Goal: Task Accomplishment & Management: Use online tool/utility

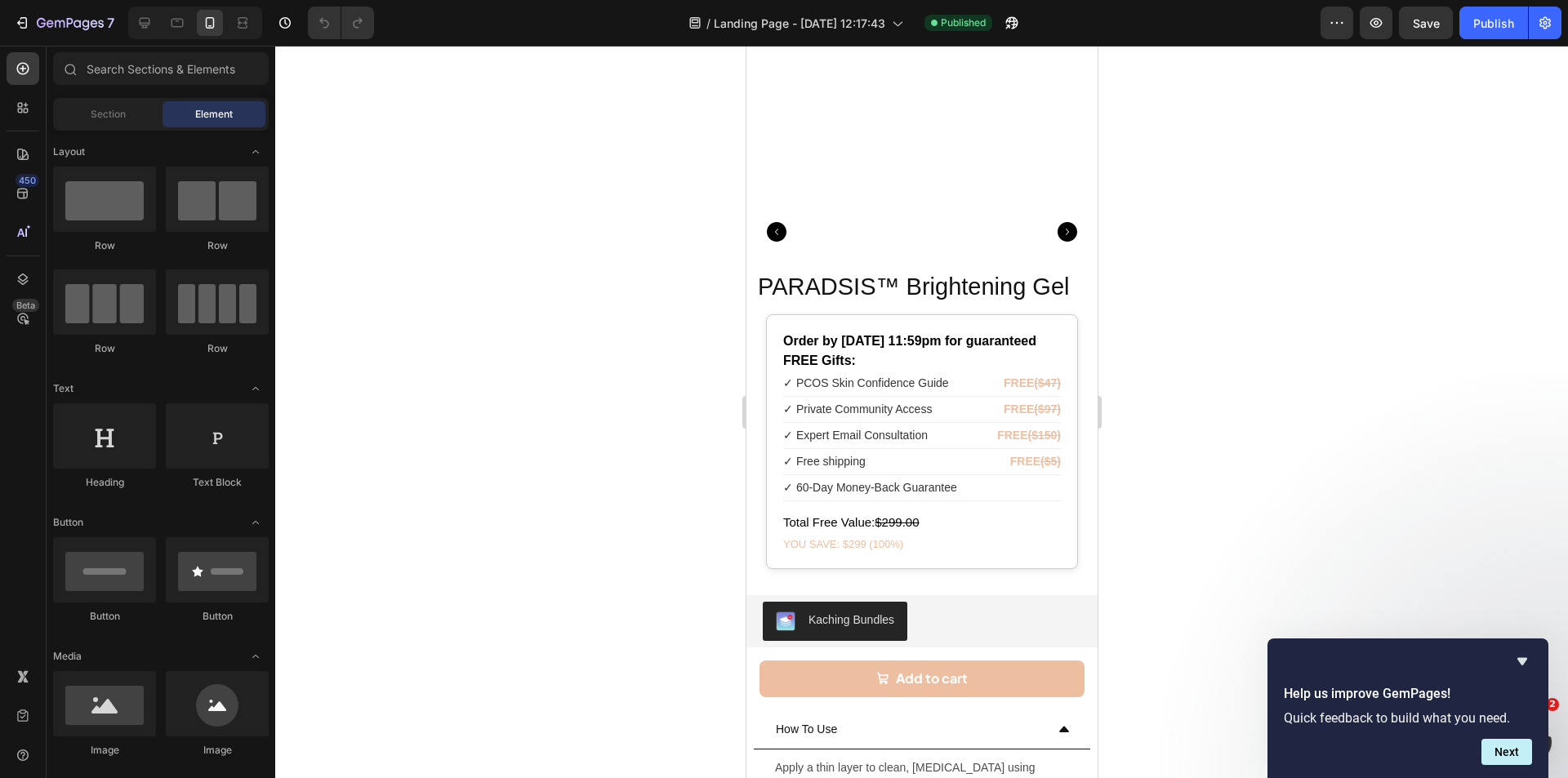
scroll to position [8494, 0]
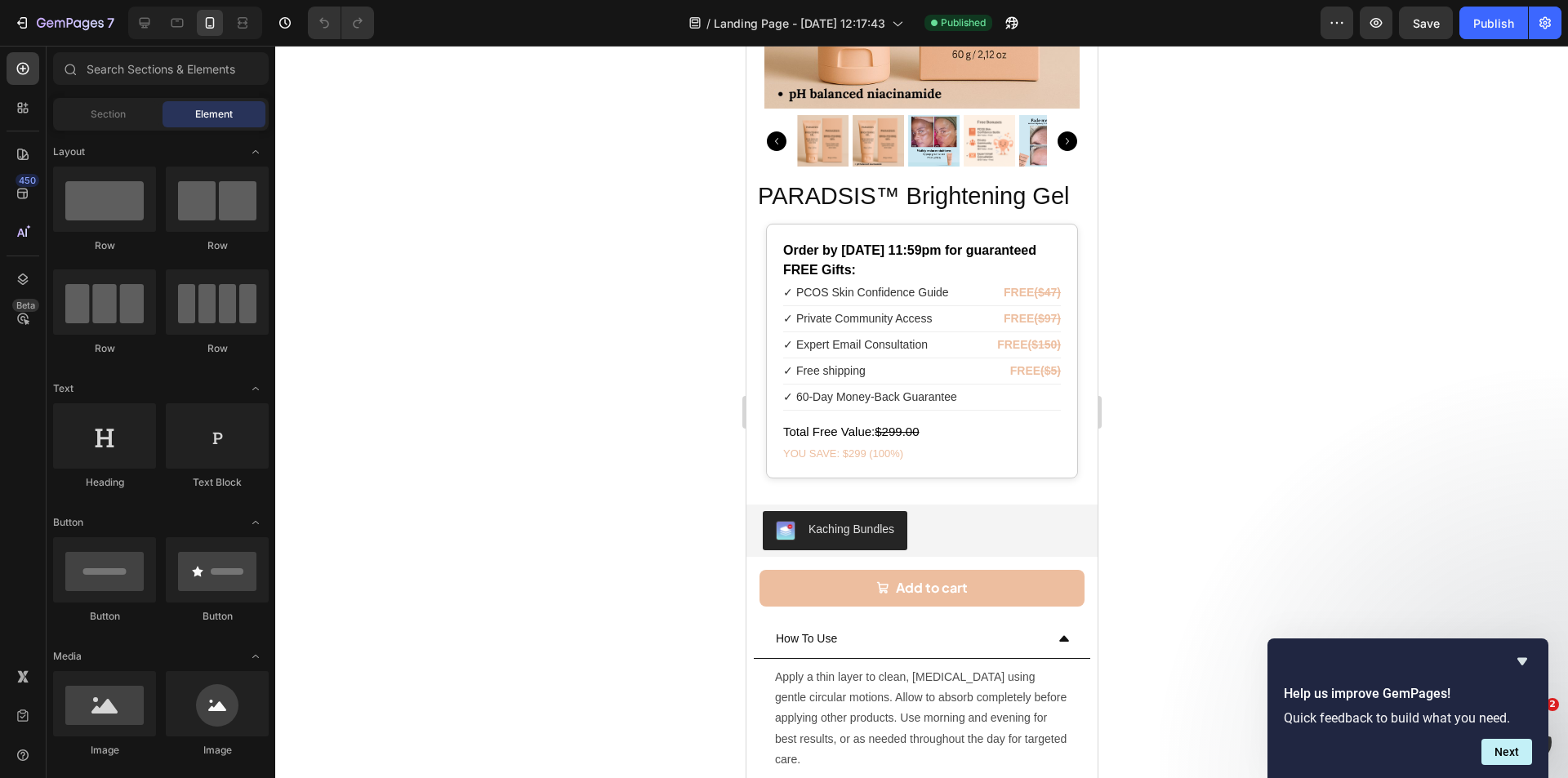
click at [905, 318] on div "✓ Private Community Access FREE ($97)" at bounding box center [920, 319] width 278 height 26
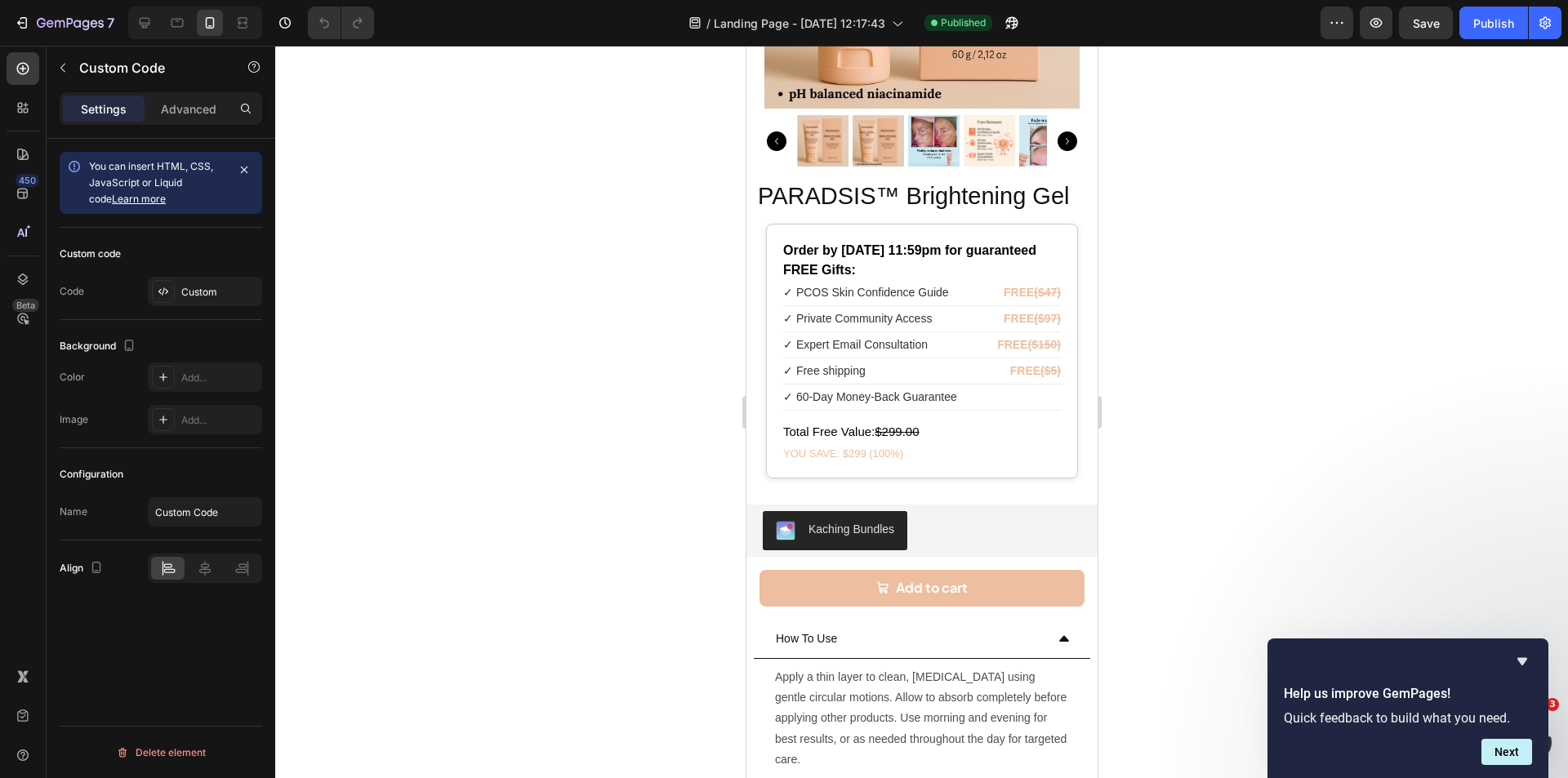
click at [905, 318] on div "✓ Private Community Access FREE ($97)" at bounding box center [920, 319] width 278 height 26
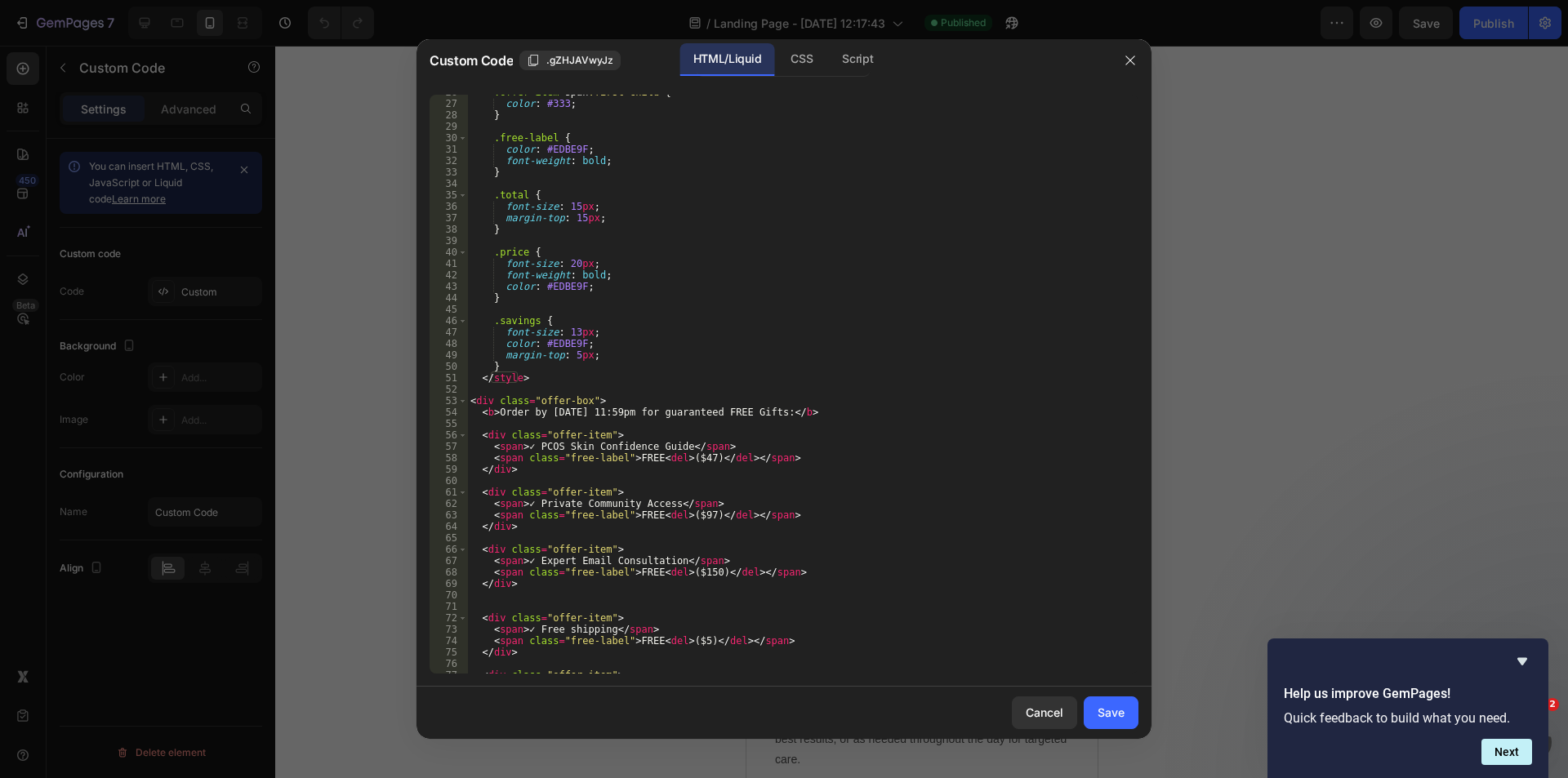
scroll to position [392, 0]
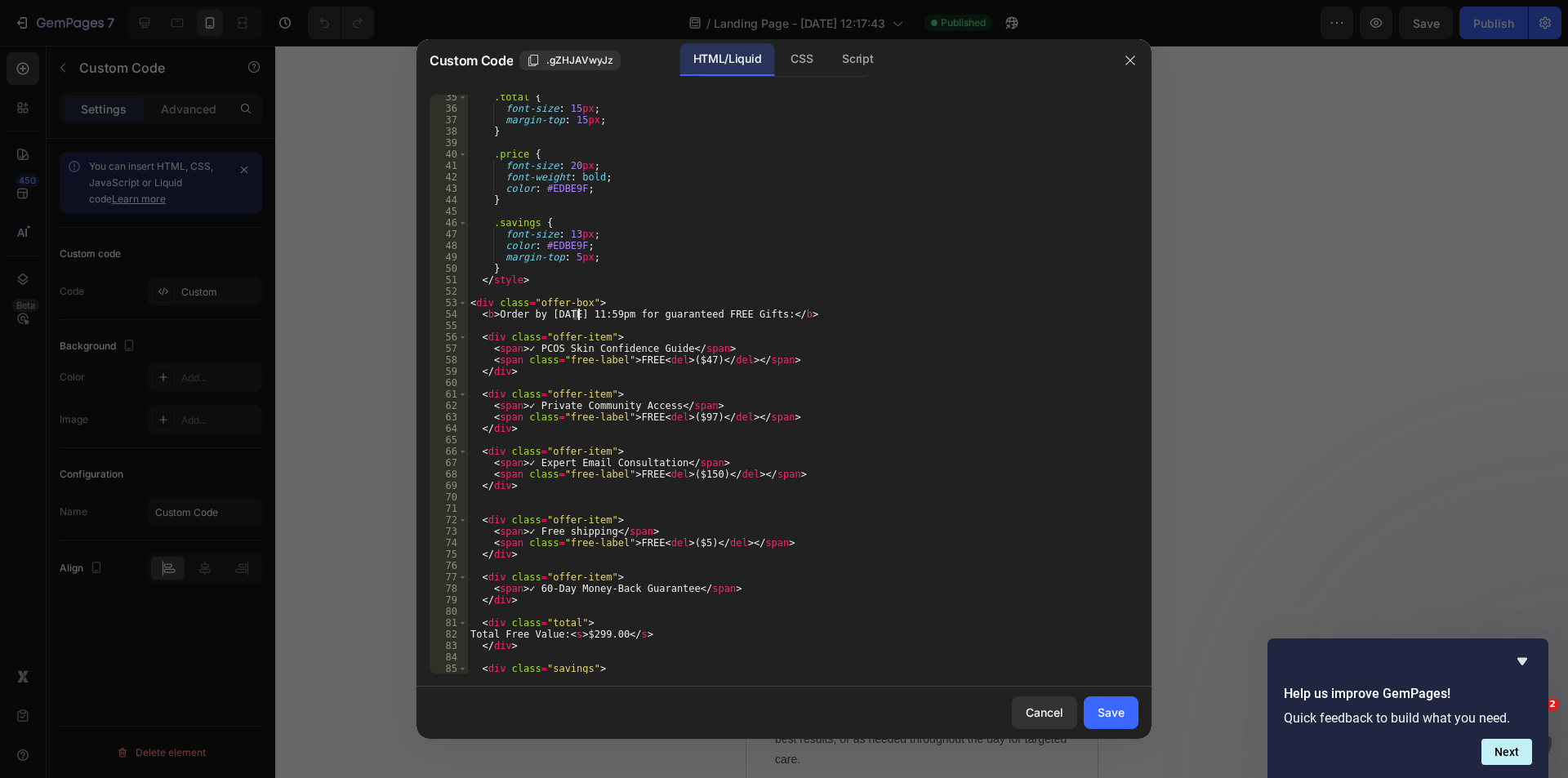
click at [576, 316] on div ".total { font-size : 15 px ; margin-top : 15 px ; } .price { font-size : 20 px …" at bounding box center [797, 392] width 659 height 602
type textarea "<b>Order by [DATE] 11:59pm for guaranteed FREE Gifts:</b>"
click at [1125, 712] on button "Save" at bounding box center [1110, 713] width 54 height 33
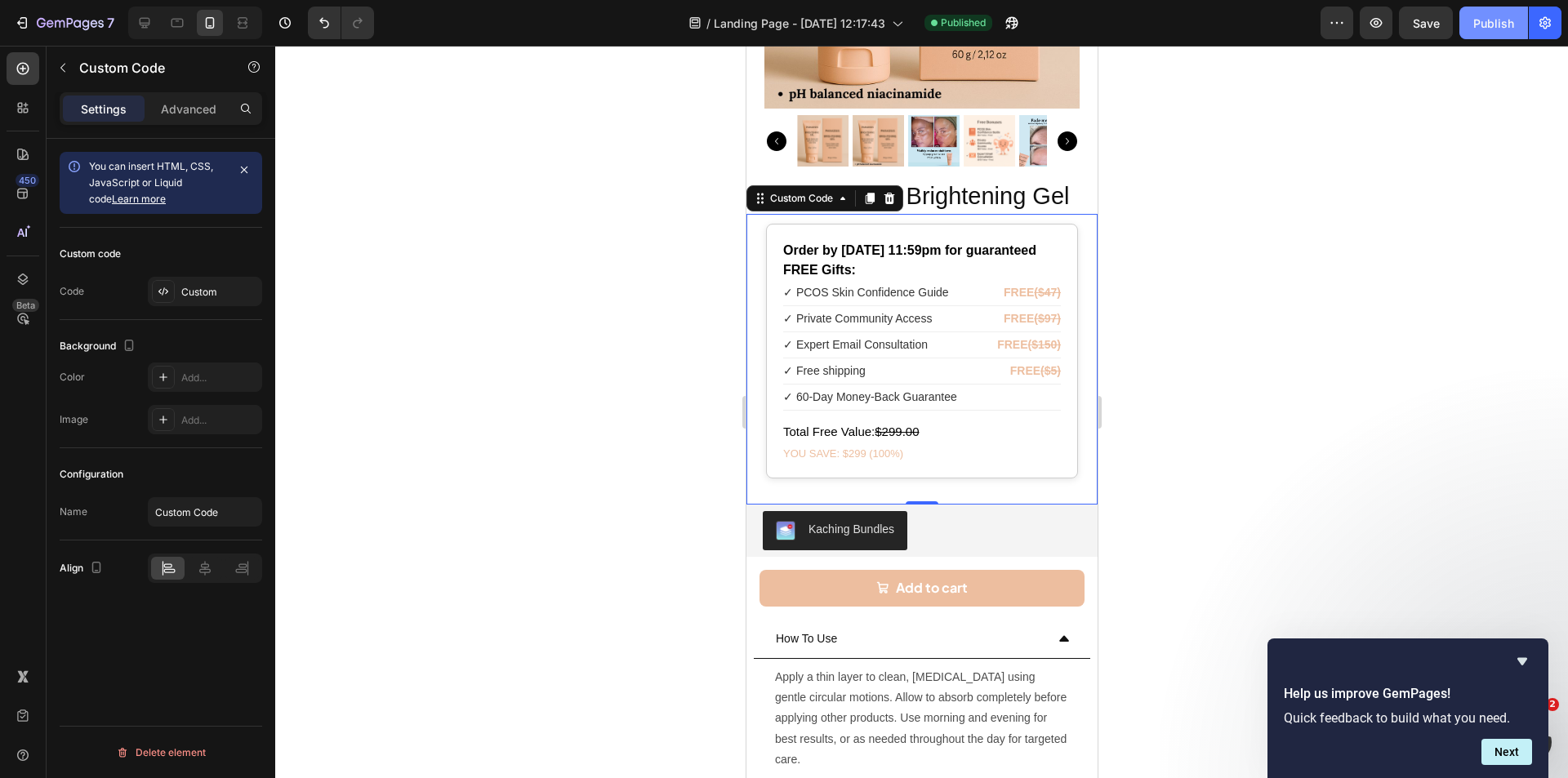
click at [1487, 26] on div "Publish" at bounding box center [1493, 23] width 41 height 17
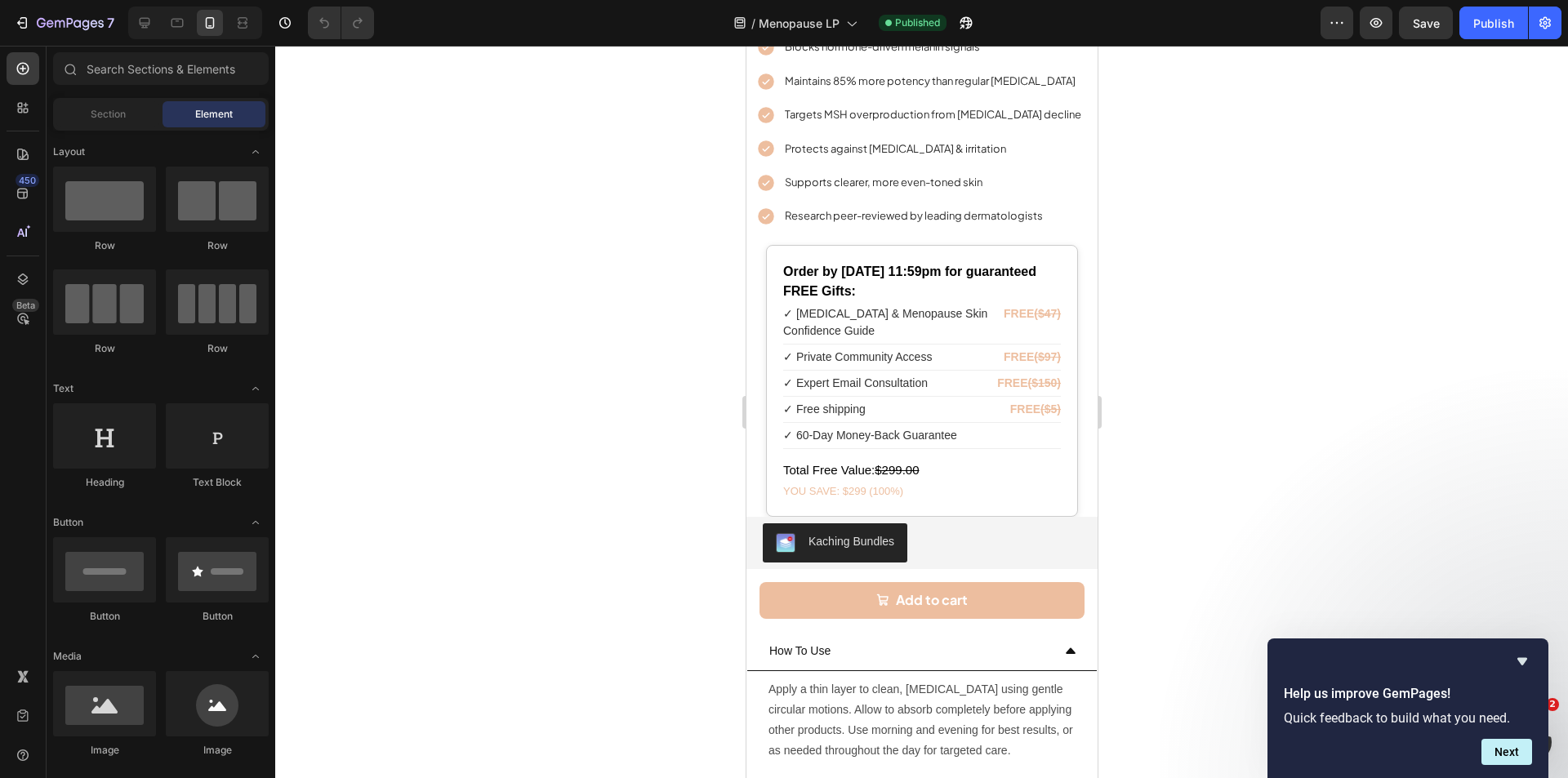
scroll to position [8969, 0]
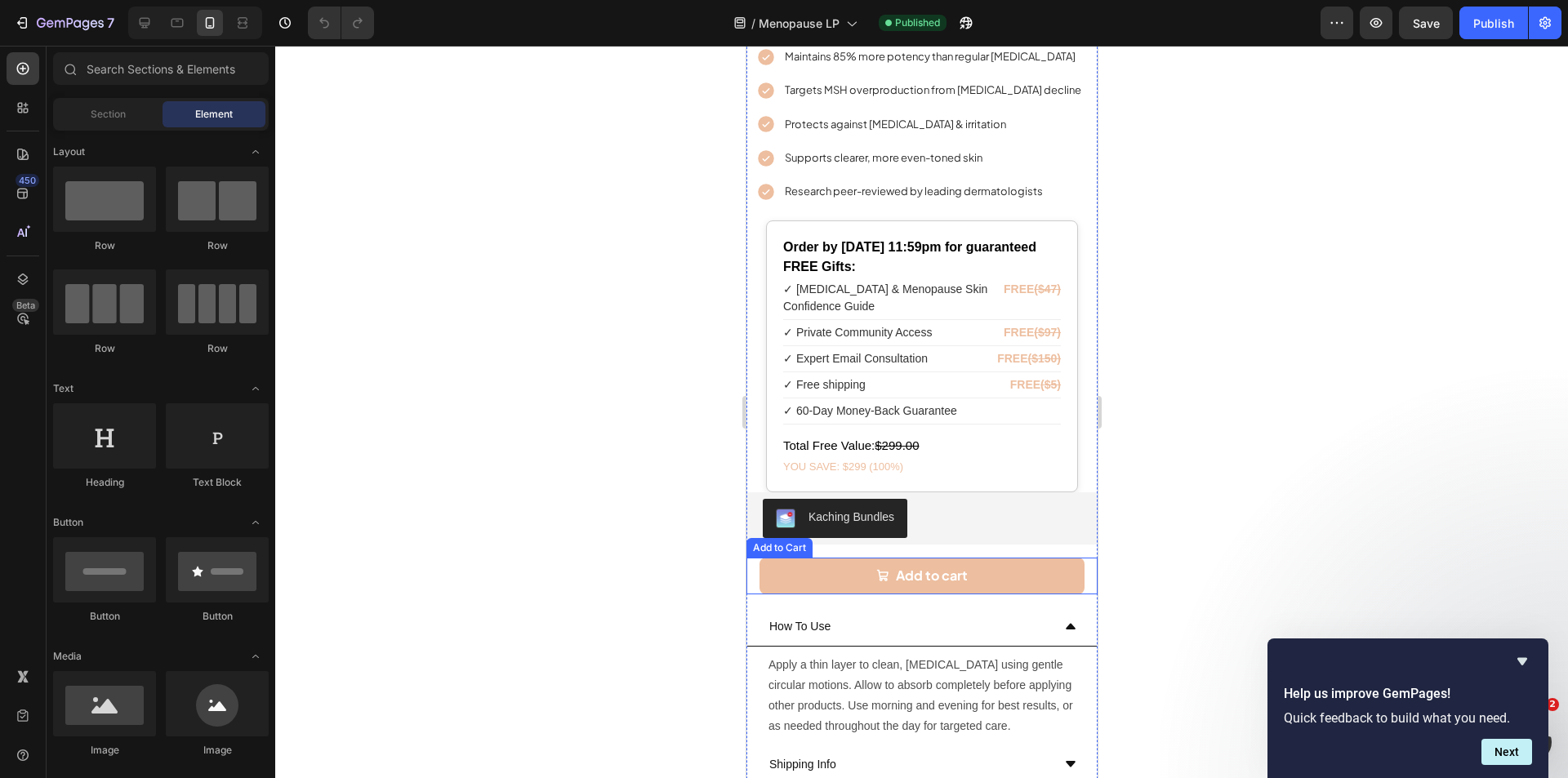
click at [925, 373] on div "✓ Free shipping FREE ($5)" at bounding box center [920, 386] width 278 height 26
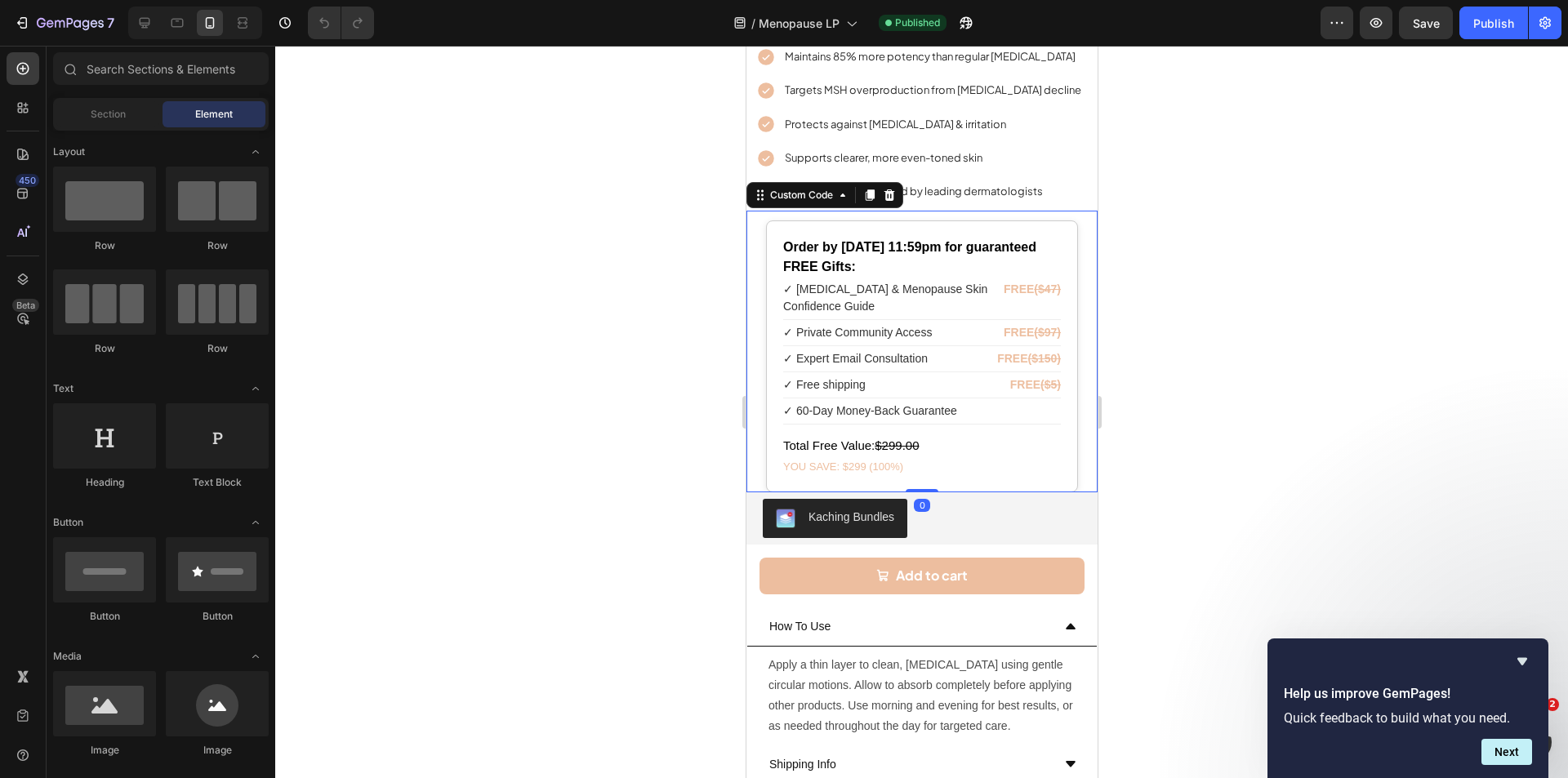
click at [925, 373] on div "✓ Free shipping FREE ($5)" at bounding box center [920, 386] width 278 height 26
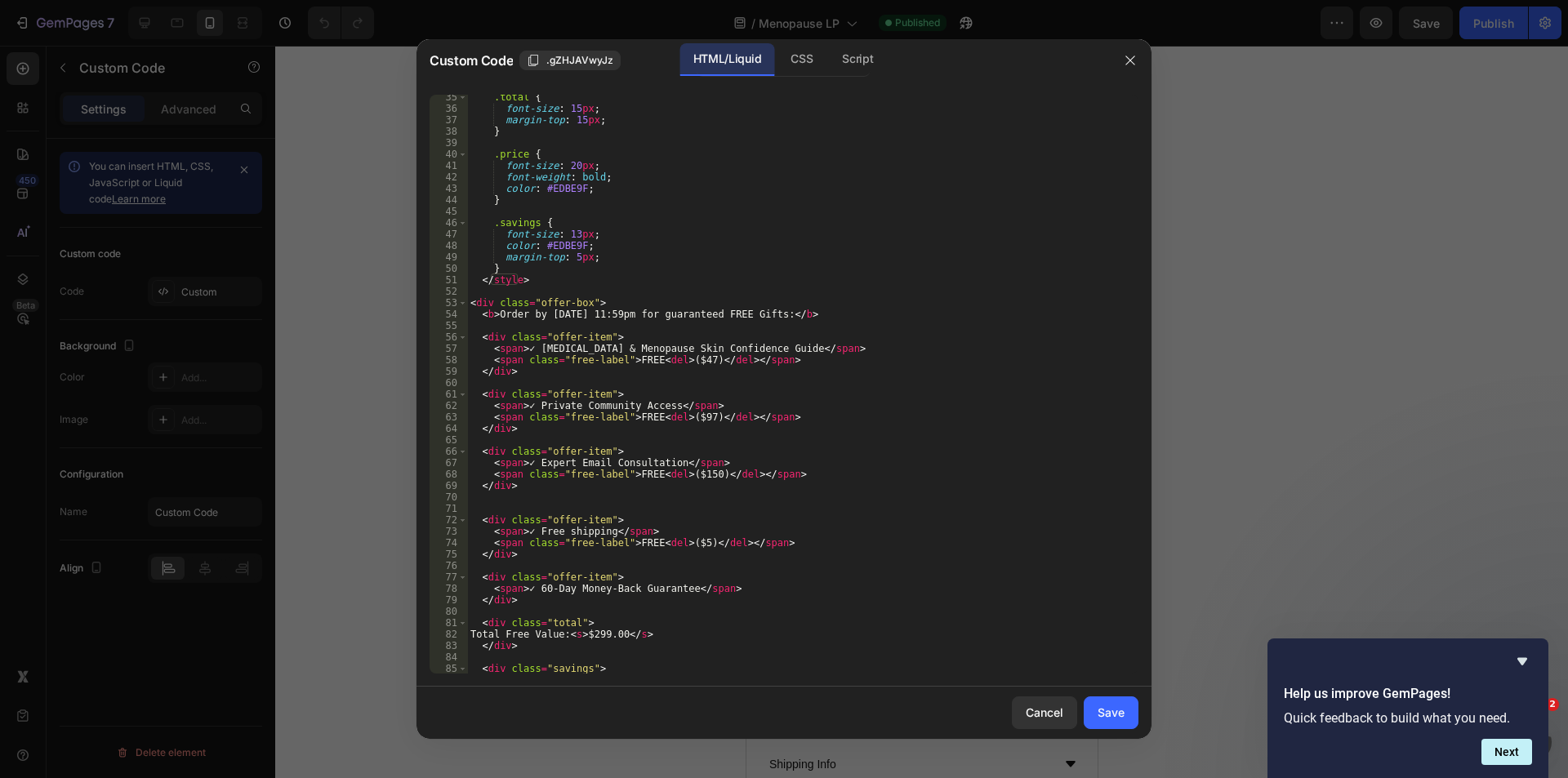
scroll to position [427, 0]
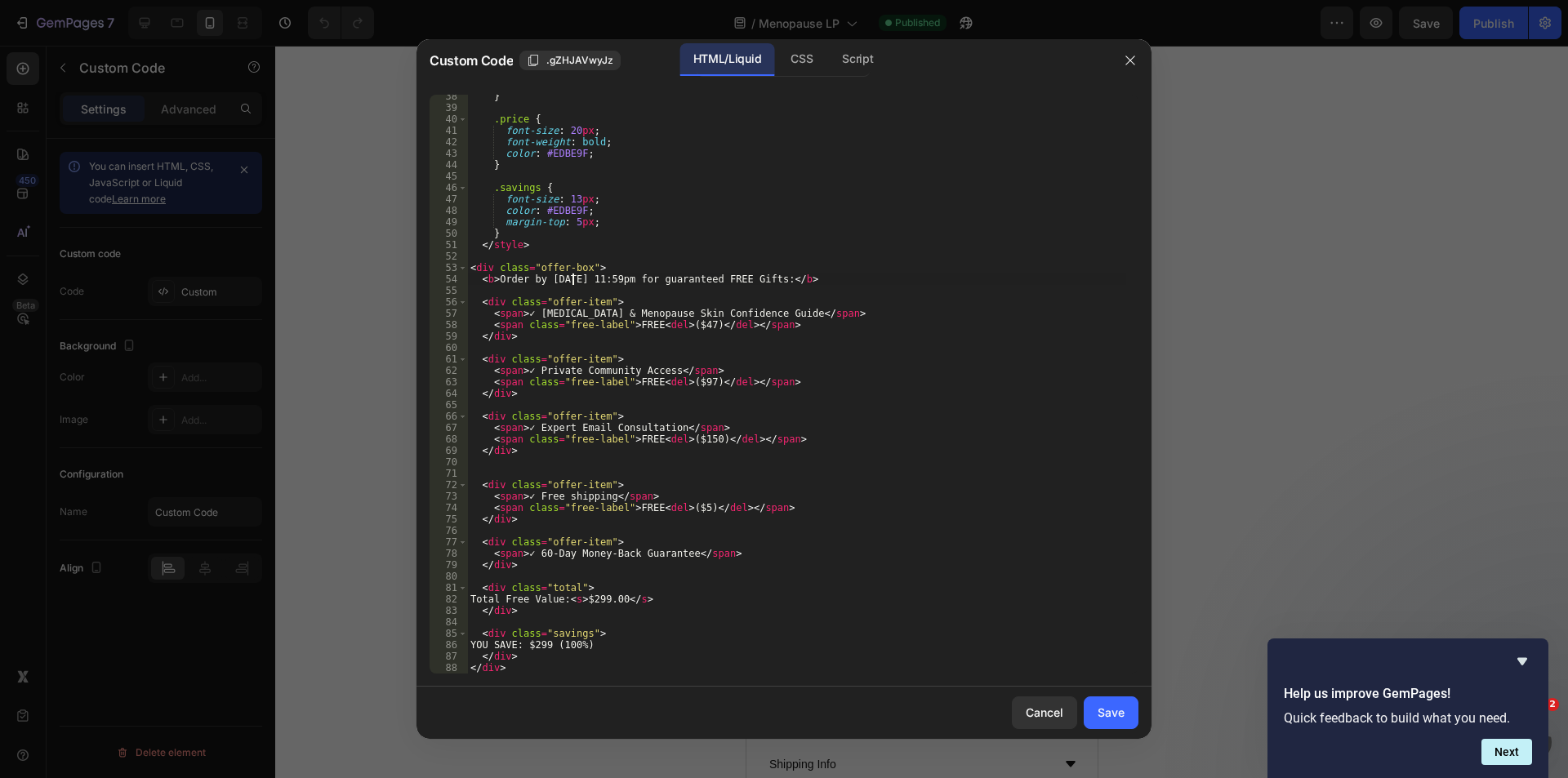
click at [577, 284] on div "} .price { font-size : 20 px ; font-weight : bold ; color : #EDBE9F ; } .saving…" at bounding box center [797, 391] width 659 height 602
type textarea "<b>Order by [DATE] 11:59pm for guaranteed FREE Gifts:</b>"
click at [1123, 731] on div "Cancel Save" at bounding box center [783, 713] width 735 height 52
click at [1123, 726] on button "Save" at bounding box center [1110, 713] width 54 height 33
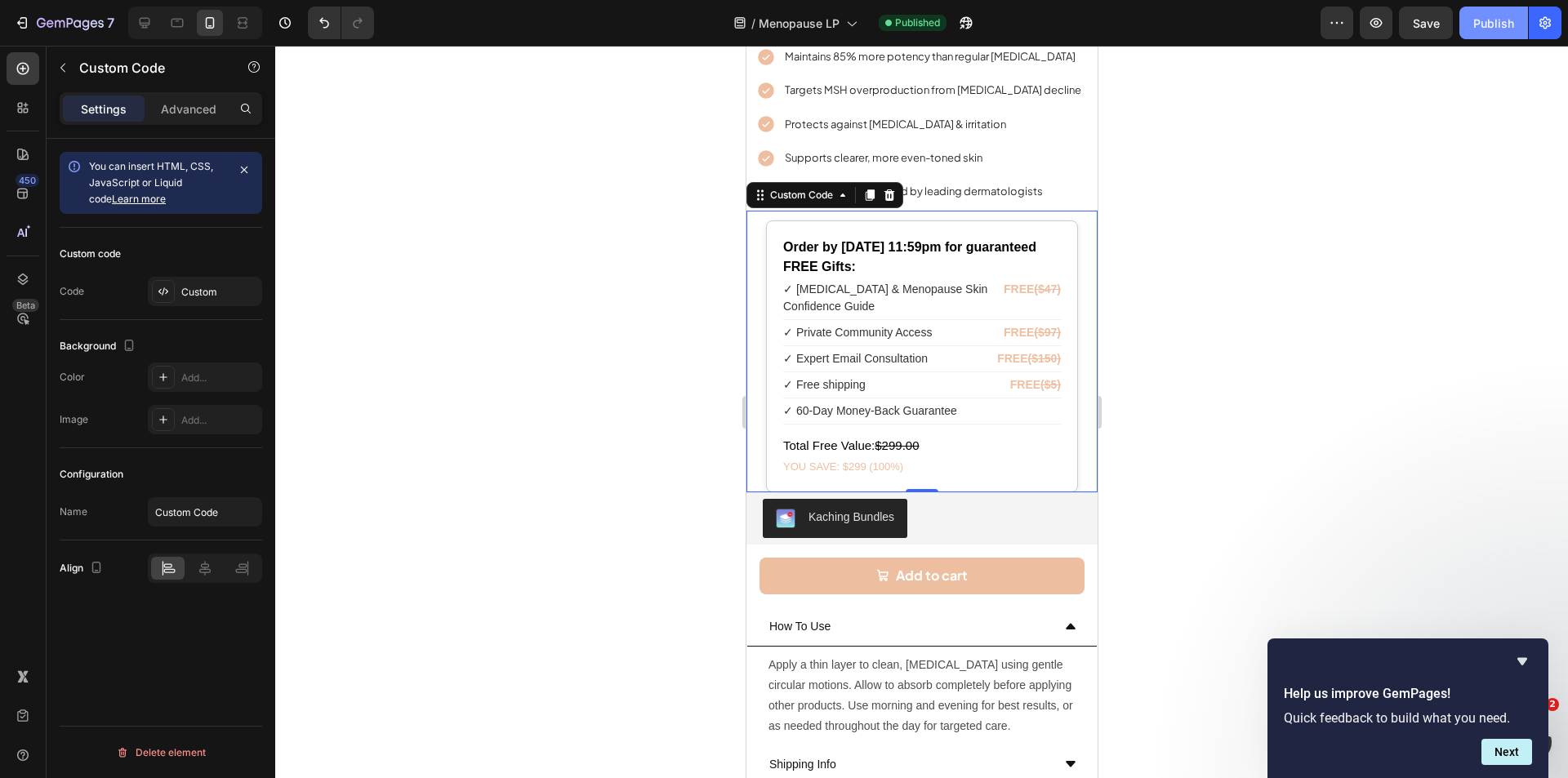
click at [1491, 28] on div "Publish" at bounding box center [1493, 23] width 41 height 17
